Goal: Information Seeking & Learning: Check status

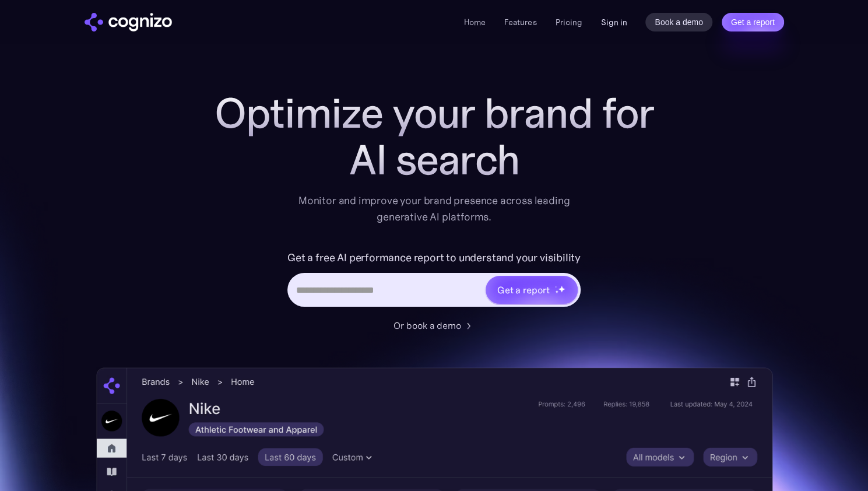
drag, startPoint x: 0, startPoint y: 0, endPoint x: 621, endPoint y: 20, distance: 621.1
click at [621, 20] on link "Sign in" at bounding box center [613, 22] width 26 height 14
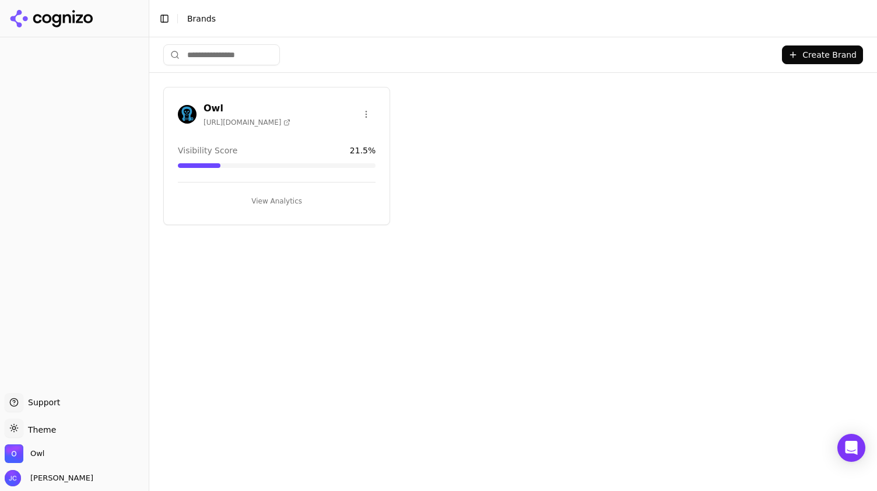
click at [273, 196] on button "View Analytics" at bounding box center [277, 201] width 198 height 19
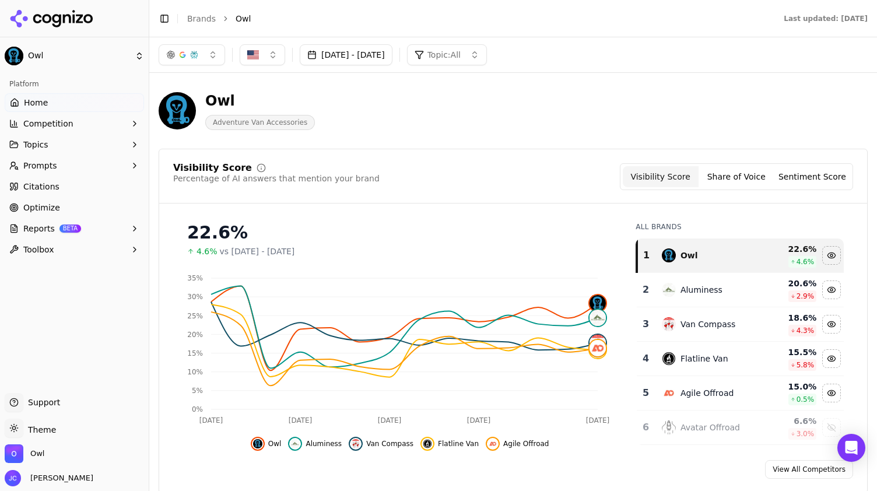
click at [487, 50] on button "Topic: All" at bounding box center [447, 54] width 80 height 21
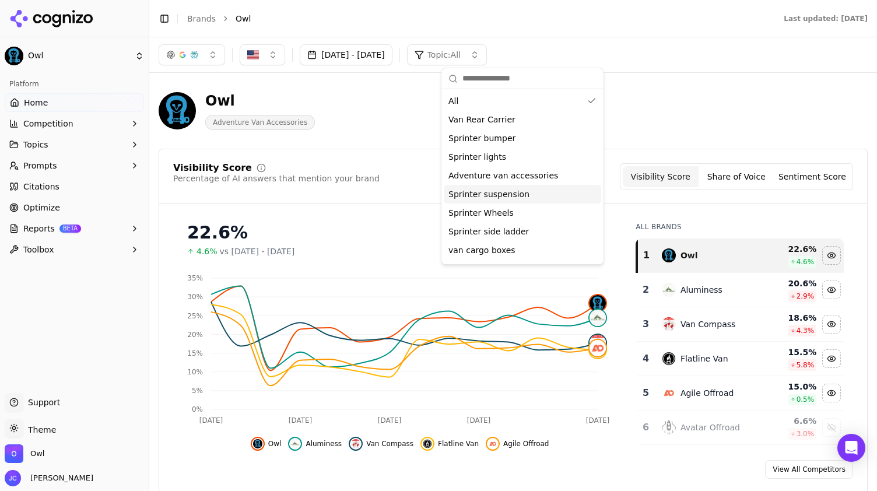
click at [490, 192] on span "Sprinter suspension" at bounding box center [488, 194] width 81 height 12
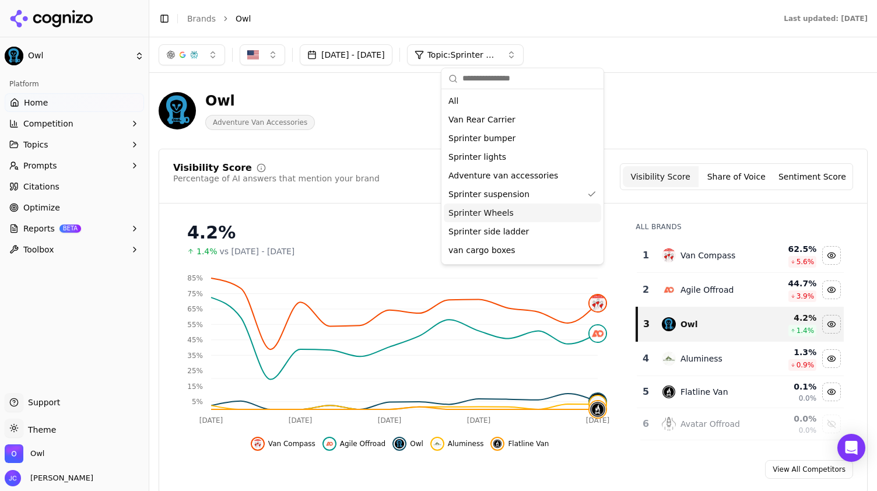
click at [522, 214] on div "Sprinter Wheels" at bounding box center [522, 212] width 157 height 19
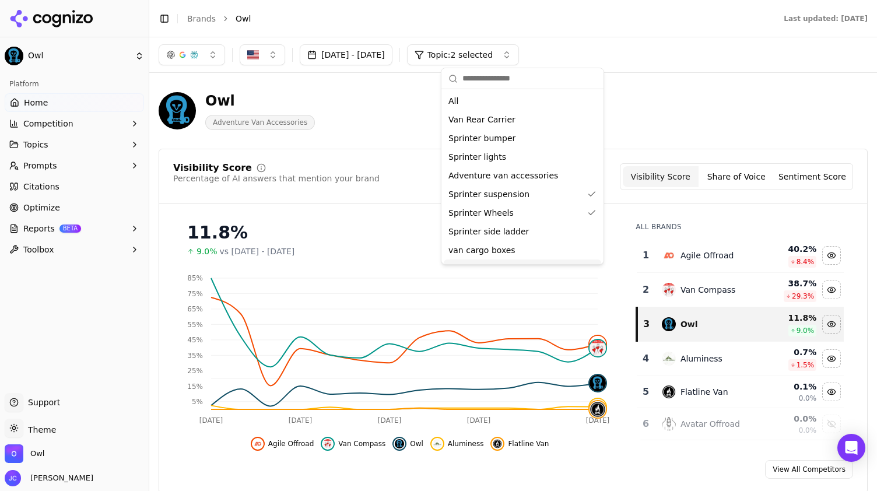
click at [363, 52] on button "[DATE] - [DATE]" at bounding box center [346, 54] width 93 height 21
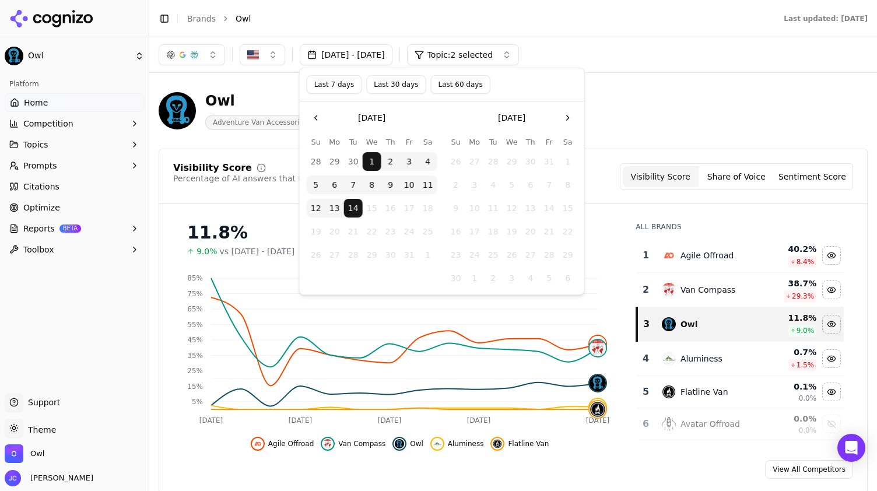
click at [341, 86] on button "Last 7 days" at bounding box center [334, 84] width 55 height 19
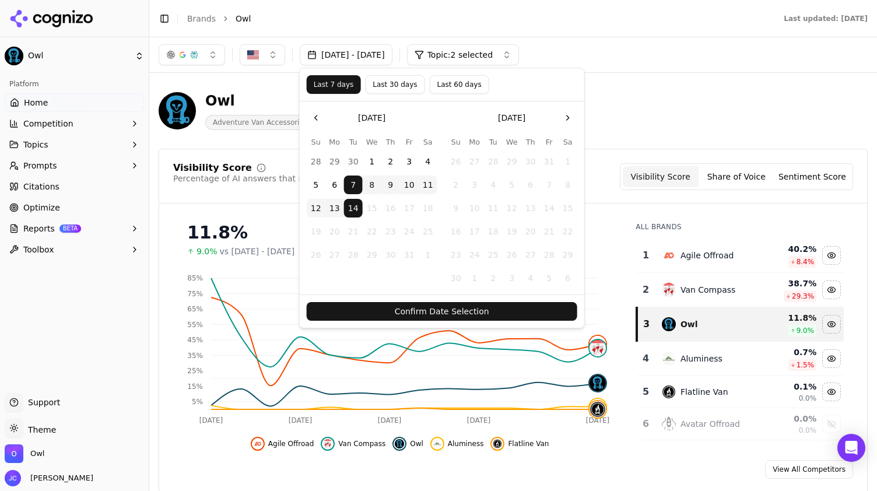
click at [472, 310] on button "Confirm Date Selection" at bounding box center [442, 311] width 270 height 19
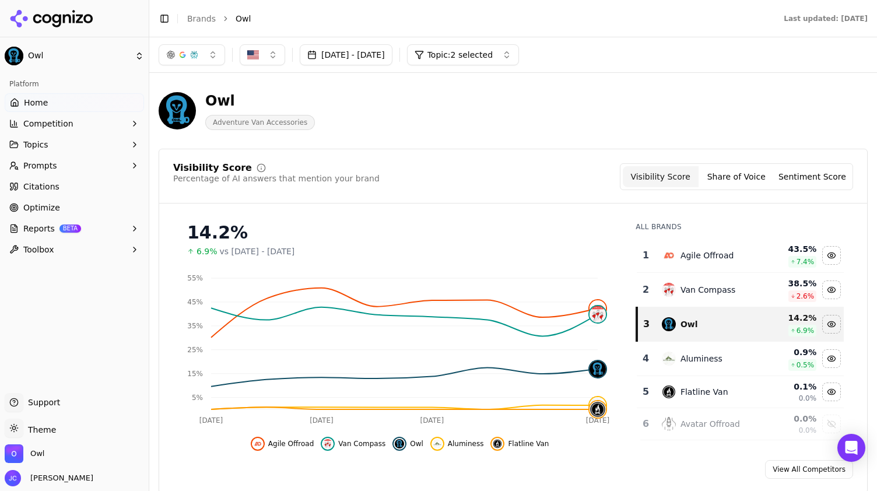
click at [743, 174] on button "Share of Voice" at bounding box center [736, 176] width 76 height 21
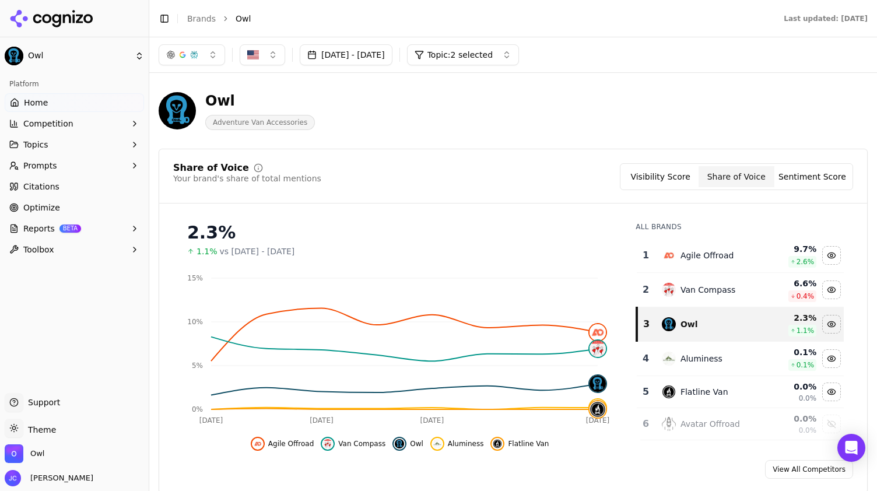
click at [493, 49] on span "Topic: 2 selected" at bounding box center [459, 55] width 65 height 12
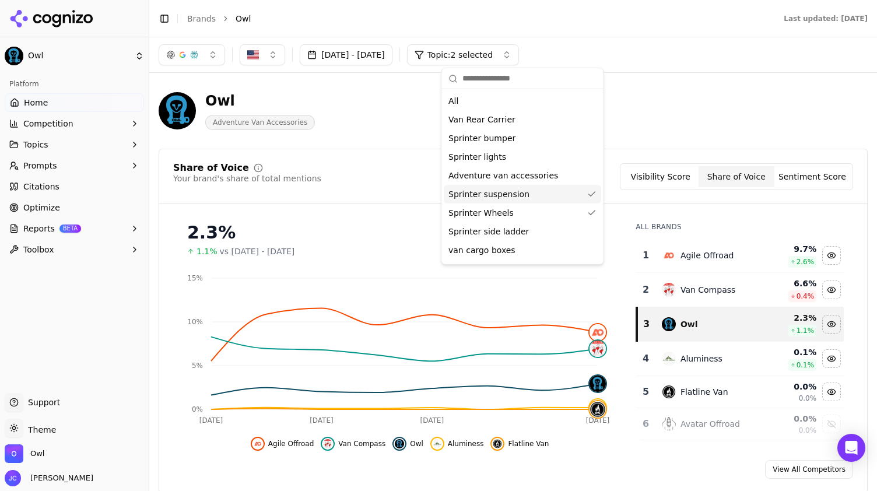
click at [516, 198] on span "Sprinter suspension" at bounding box center [488, 194] width 81 height 12
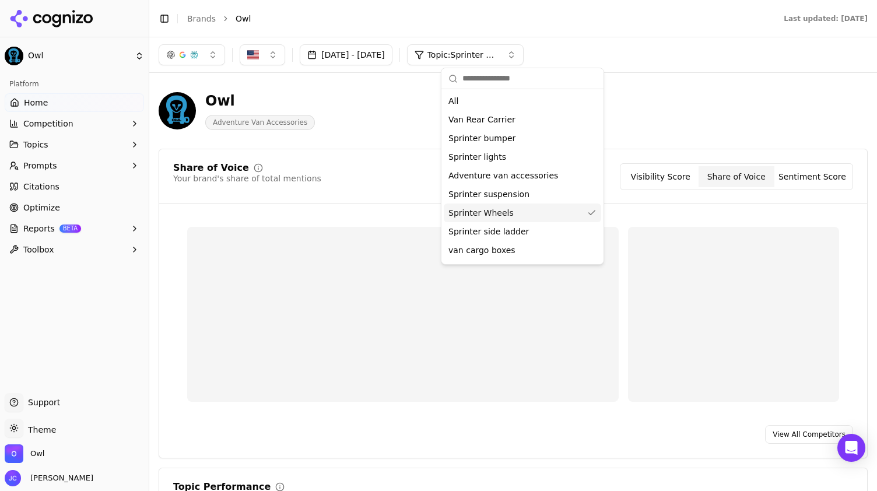
click at [516, 212] on div "Sprinter Wheels" at bounding box center [522, 212] width 157 height 19
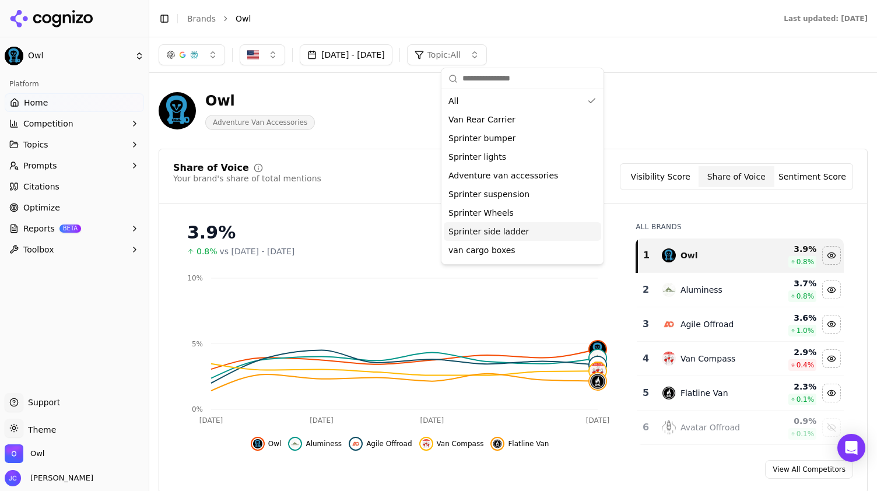
click at [508, 233] on span "Sprinter side ladder" at bounding box center [488, 232] width 80 height 12
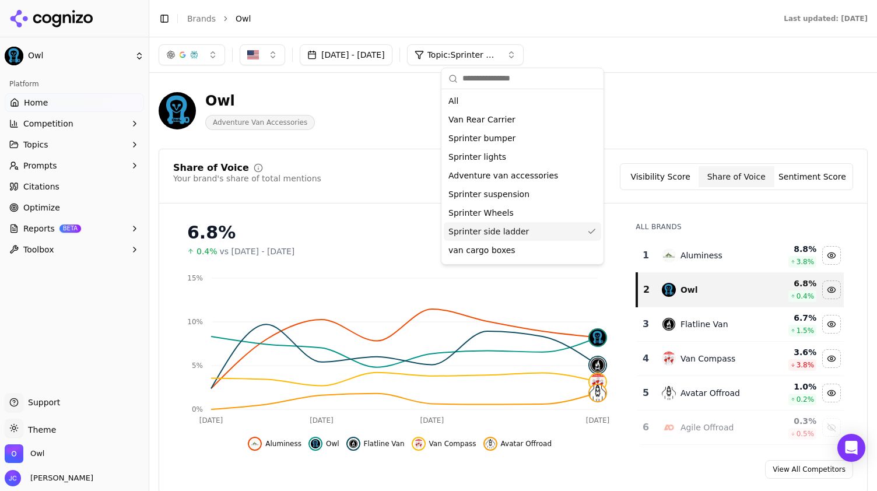
click at [508, 233] on span "Sprinter side ladder" at bounding box center [488, 232] width 80 height 12
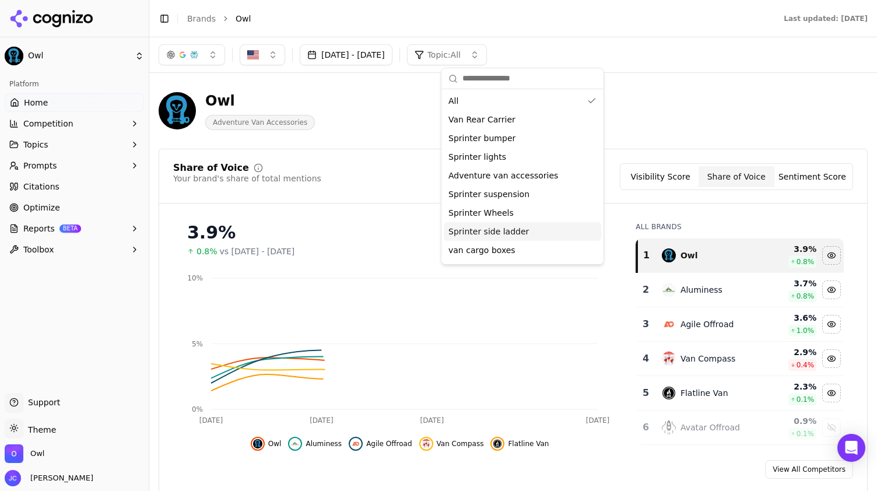
click at [508, 233] on span "Sprinter side ladder" at bounding box center [488, 232] width 80 height 12
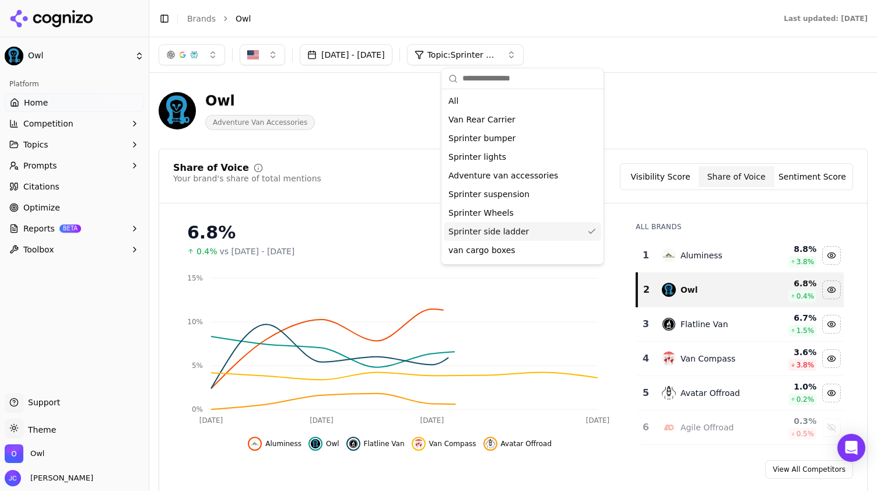
click at [508, 233] on span "Sprinter side ladder" at bounding box center [488, 232] width 80 height 12
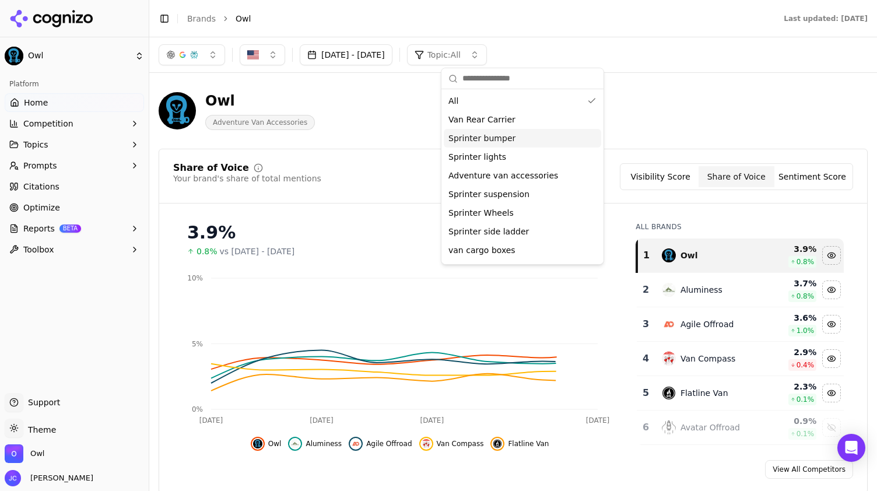
click at [504, 142] on span "Sprinter bumper" at bounding box center [481, 138] width 67 height 12
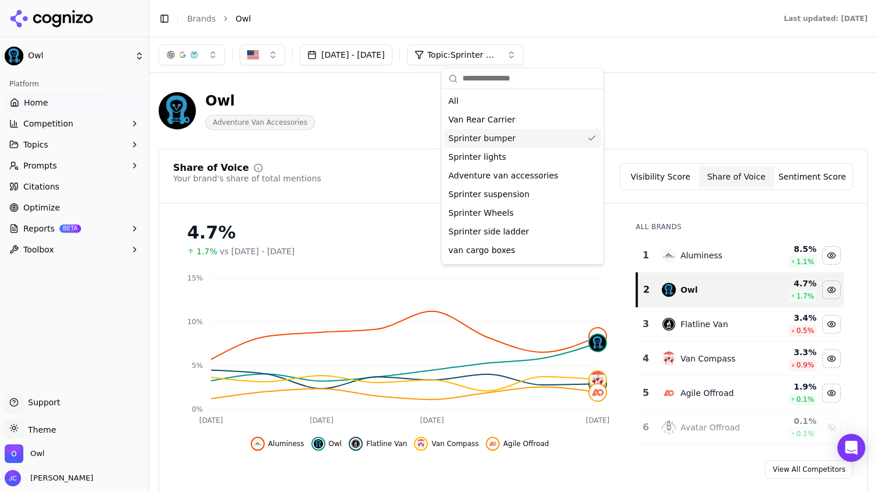
click at [504, 142] on span "Sprinter bumper" at bounding box center [481, 138] width 67 height 12
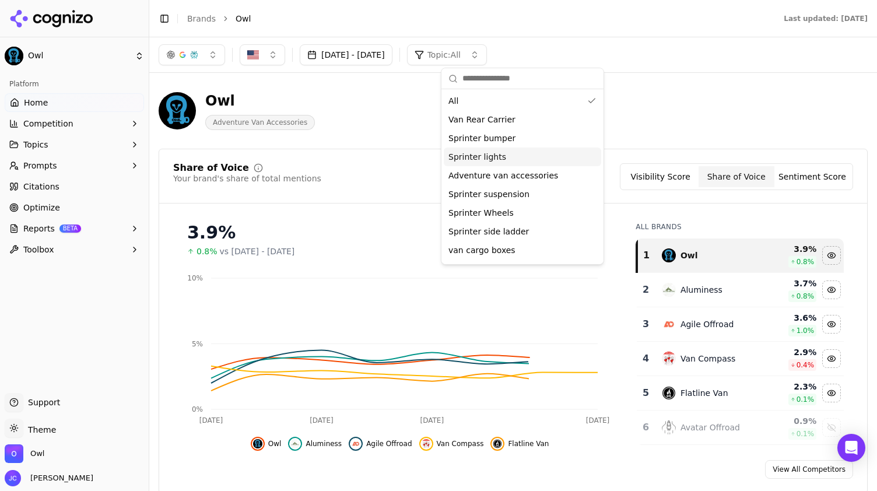
click at [499, 154] on div "Sprinter lights" at bounding box center [522, 156] width 157 height 19
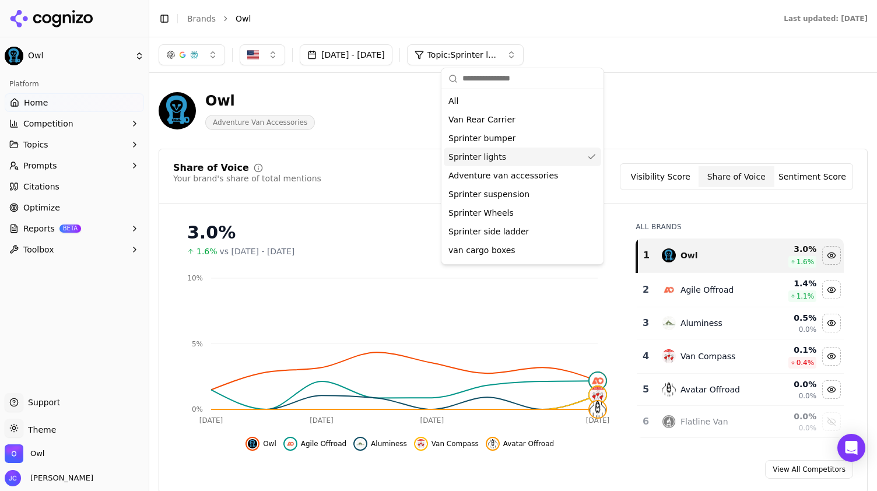
click at [499, 154] on div "Sprinter lights" at bounding box center [522, 156] width 157 height 19
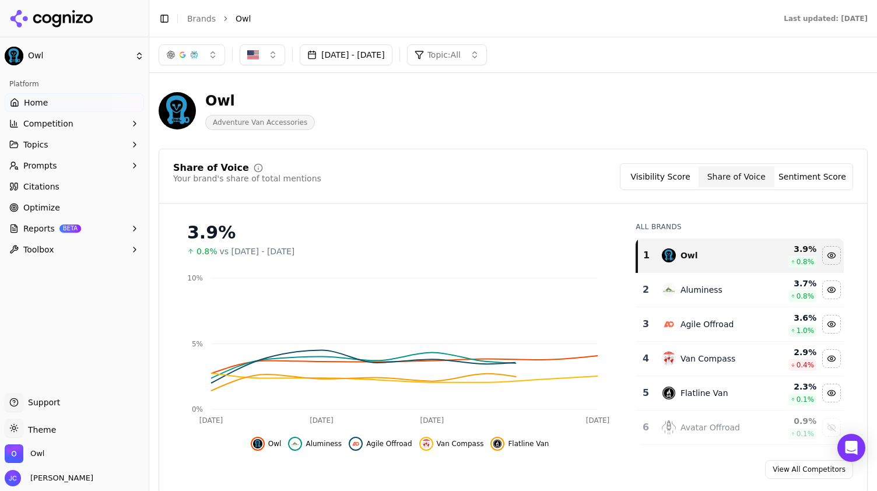
click at [651, 125] on div "Owl Adventure Van Accessories" at bounding box center [420, 111] width 522 height 38
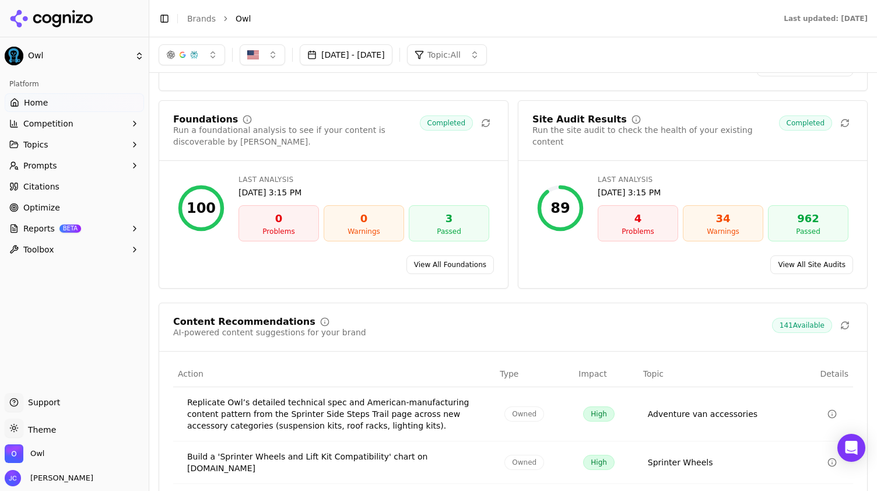
scroll to position [1513, 0]
click at [804, 265] on link "View All Site Audits" at bounding box center [811, 265] width 83 height 19
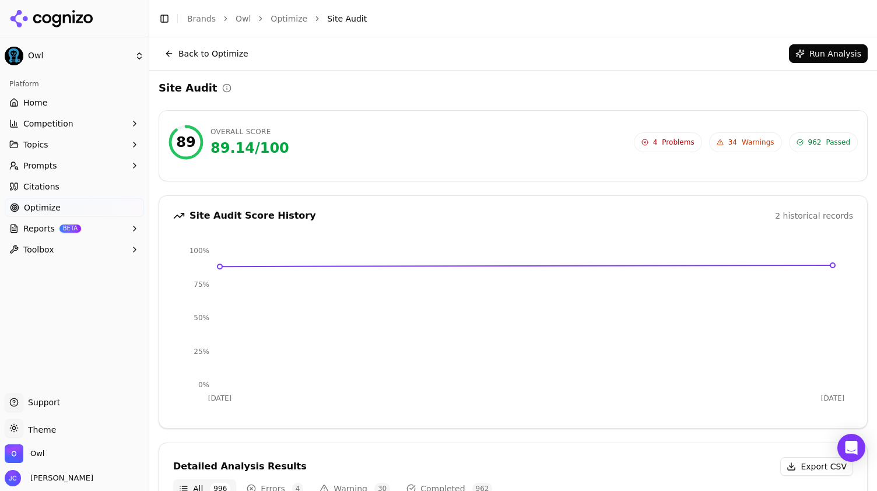
click at [676, 142] on span "Problems" at bounding box center [678, 142] width 32 height 9
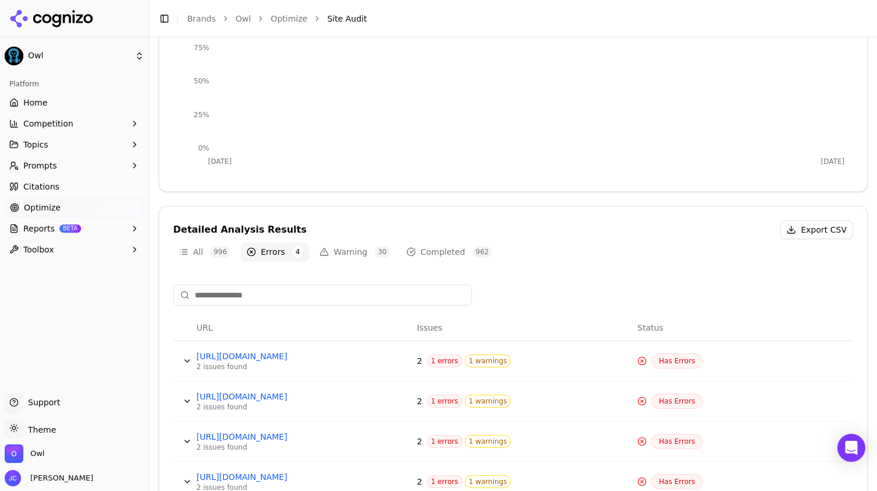
scroll to position [279, 0]
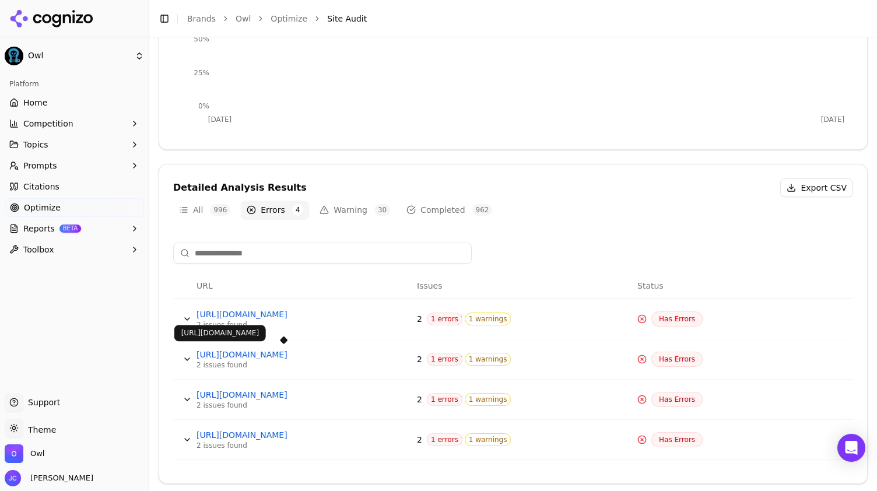
click at [331, 356] on link "[URL][DOMAIN_NAME]" at bounding box center [283, 355] width 175 height 12
click at [442, 321] on span "1 errors" at bounding box center [445, 318] width 36 height 13
click at [436, 314] on span "1 errors" at bounding box center [445, 318] width 36 height 13
click at [185, 312] on button "Data table" at bounding box center [187, 319] width 19 height 19
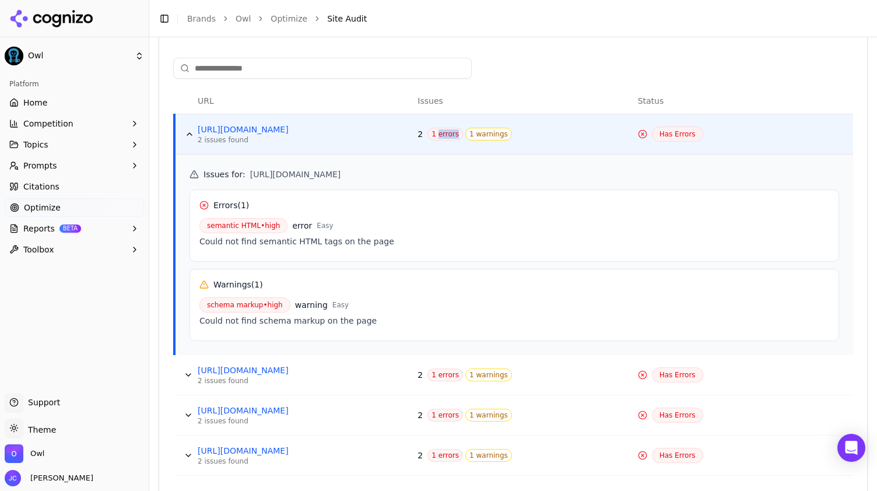
scroll to position [477, 0]
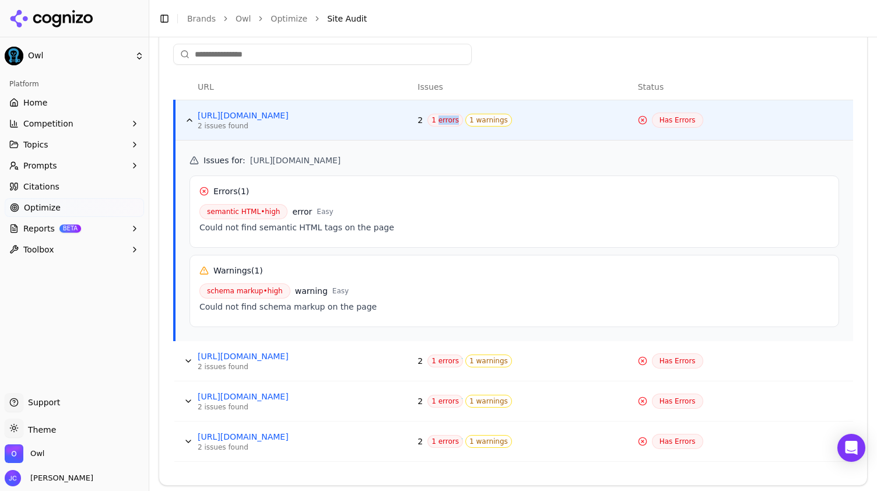
click at [185, 400] on button "Data table" at bounding box center [188, 401] width 19 height 19
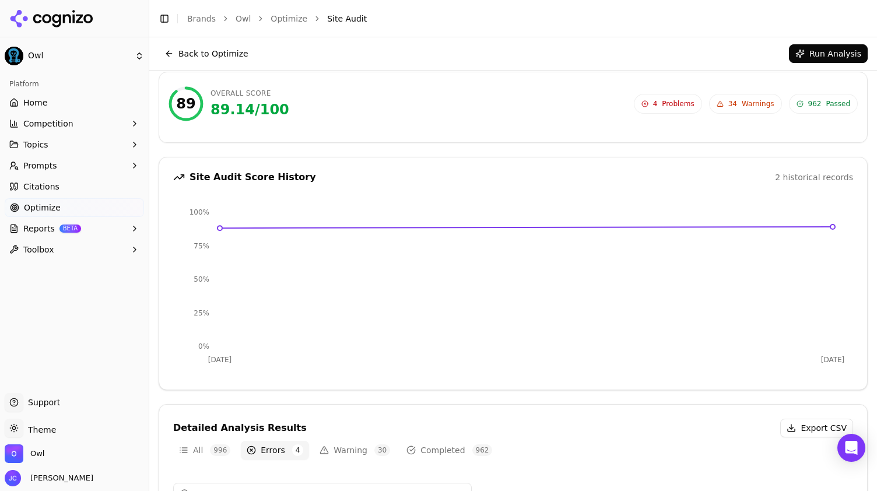
scroll to position [0, 0]
